Goal: Task Accomplishment & Management: Manage account settings

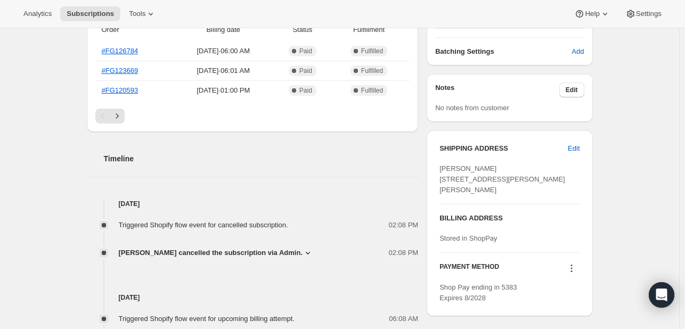
scroll to position [292, 0]
